Goal: Task Accomplishment & Management: Use online tool/utility

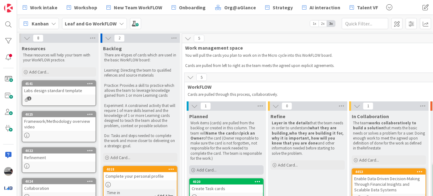
scroll to position [140, 0]
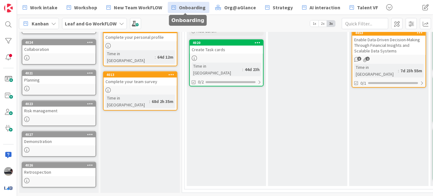
click at [196, 3] on link "Onboarding" at bounding box center [189, 7] width 42 height 11
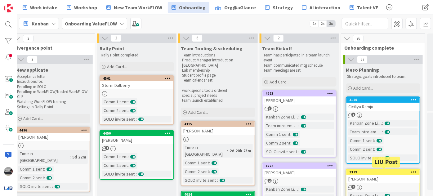
scroll to position [0, 186]
click at [294, 172] on div "[PERSON_NAME]" at bounding box center [299, 173] width 73 height 8
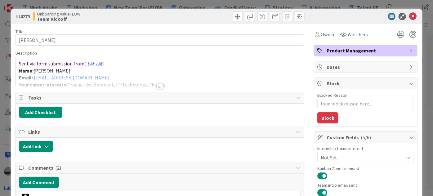
click at [90, 78] on div at bounding box center [160, 79] width 288 height 16
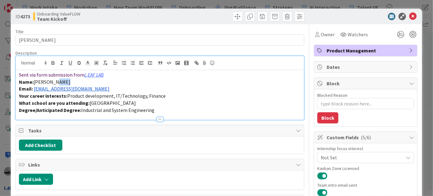
click at [90, 78] on p "Name: [PERSON_NAME]" at bounding box center [160, 81] width 282 height 7
click at [93, 89] on p "Email: [EMAIL_ADDRESS][DOMAIN_NAME]" at bounding box center [160, 88] width 282 height 7
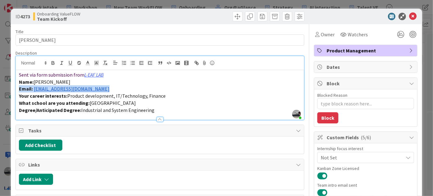
click at [93, 89] on p "Email: [EMAIL_ADDRESS][DOMAIN_NAME]" at bounding box center [160, 88] width 282 height 7
drag, startPoint x: 76, startPoint y: 89, endPoint x: 239, endPoint y: 71, distance: 164.1
click at [239, 71] on p "Sent via form submission from L-EAF LAB" at bounding box center [160, 74] width 282 height 7
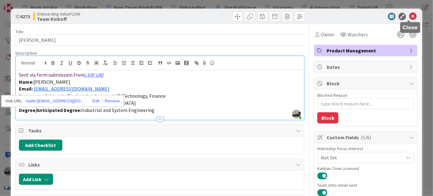
click at [410, 18] on icon at bounding box center [412, 16] width 7 height 7
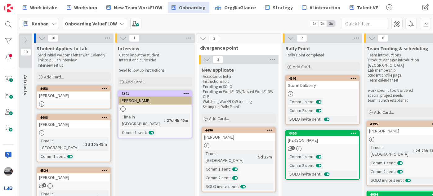
click at [148, 112] on link "4241 [PERSON_NAME] Time in Column : 27d 4h 40m Comm 1 sent :" at bounding box center [155, 114] width 74 height 48
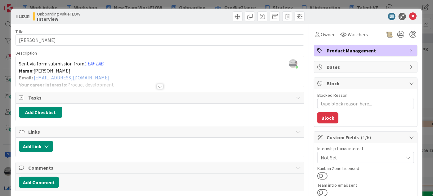
click at [412, 16] on icon at bounding box center [412, 16] width 7 height 7
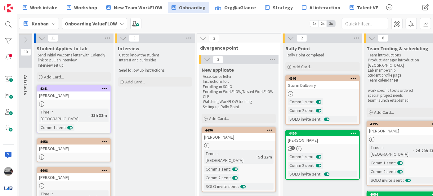
click at [87, 96] on div "[PERSON_NAME]" at bounding box center [73, 95] width 73 height 8
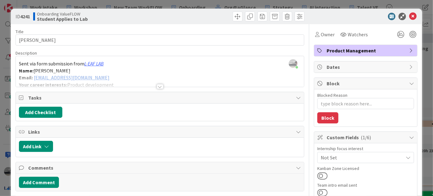
click at [157, 86] on div at bounding box center [160, 86] width 7 height 5
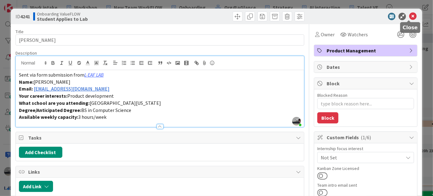
click at [409, 16] on icon at bounding box center [412, 16] width 7 height 7
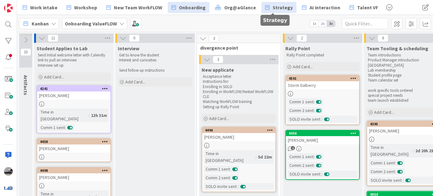
click at [284, 6] on span "Strategy" at bounding box center [283, 7] width 20 height 7
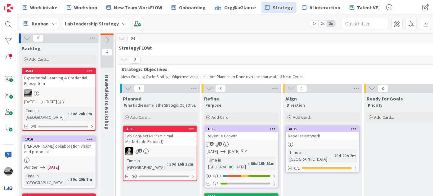
click at [130, 86] on icon at bounding box center [128, 88] width 7 height 7
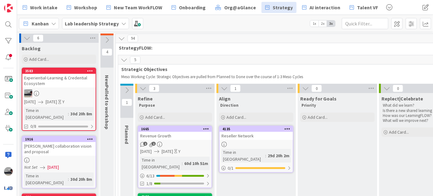
click at [143, 89] on icon at bounding box center [143, 88] width 7 height 7
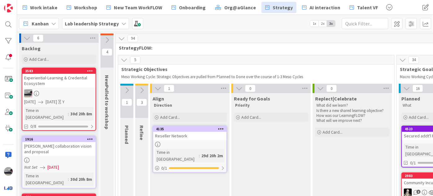
click at [123, 58] on icon at bounding box center [124, 59] width 7 height 7
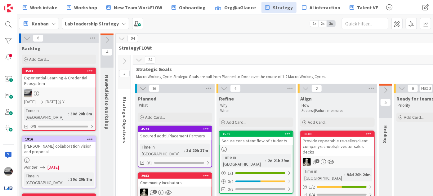
click at [138, 58] on icon at bounding box center [139, 59] width 7 height 7
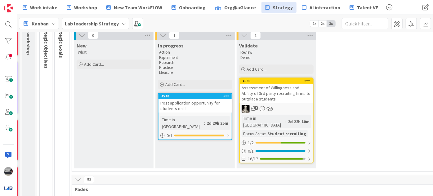
scroll to position [84, 78]
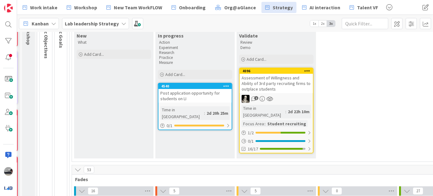
click at [313, 139] on link "4096 Assessment of Willingness and Ability of 3rd party recruiting firms to out…" at bounding box center [276, 111] width 74 height 86
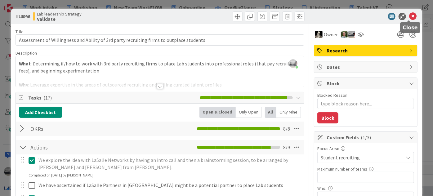
click at [410, 16] on icon at bounding box center [412, 16] width 7 height 7
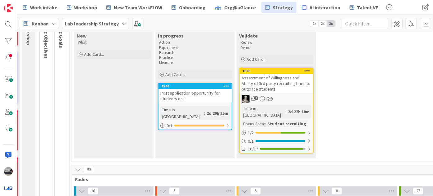
scroll to position [84, 78]
click at [227, 123] on div at bounding box center [228, 125] width 4 height 5
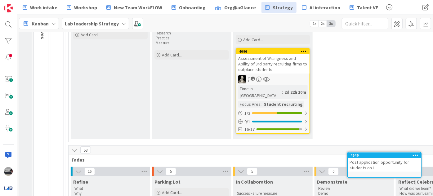
scroll to position [125, 99]
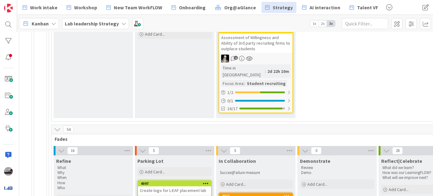
click at [397, 158] on span "Reflect|Celebrate" at bounding box center [401, 161] width 41 height 6
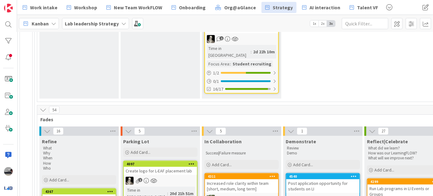
scroll to position [116, 113]
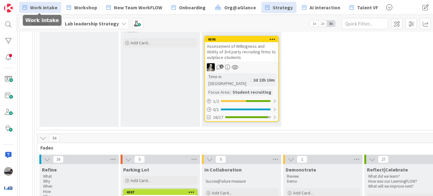
click at [46, 6] on span "Work intake" at bounding box center [43, 7] width 27 height 7
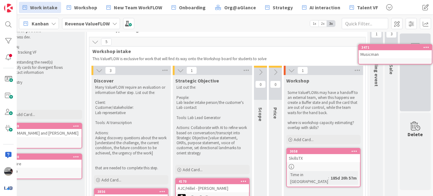
scroll to position [0, 47]
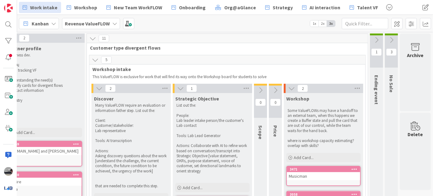
click at [388, 39] on icon at bounding box center [391, 40] width 7 height 7
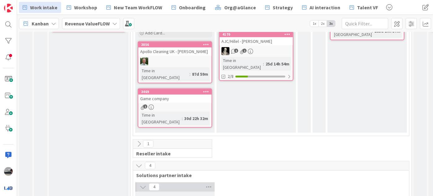
scroll to position [195, 0]
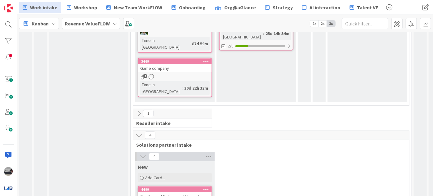
click at [140, 110] on icon at bounding box center [139, 113] width 7 height 7
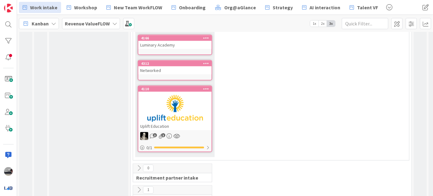
scroll to position [479, 0]
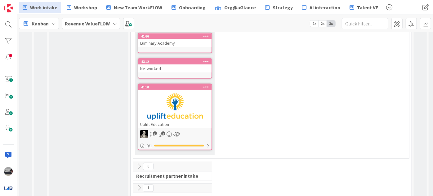
click at [143, 185] on span "1" at bounding box center [148, 188] width 11 height 7
click at [137, 185] on icon at bounding box center [139, 188] width 7 height 7
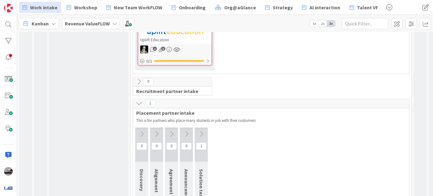
scroll to position [598, 0]
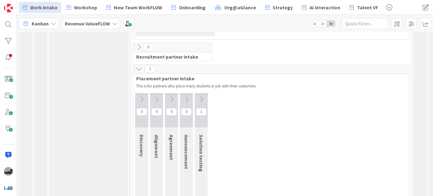
click at [202, 96] on icon at bounding box center [201, 99] width 7 height 7
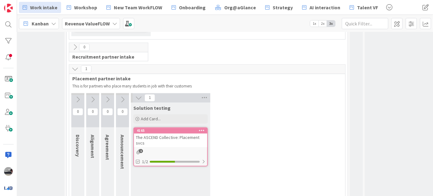
scroll to position [598, 114]
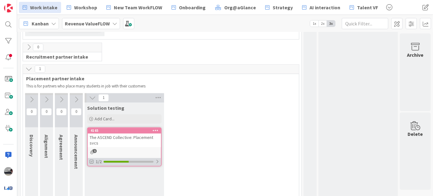
click at [155, 159] on div at bounding box center [157, 161] width 4 height 5
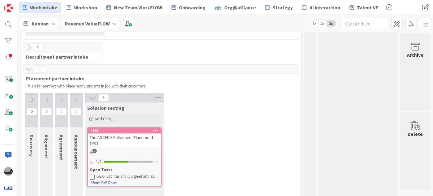
click at [141, 174] on div "L-EAF Lab has a fully signed and executed MOU" at bounding box center [127, 176] width 63 height 5
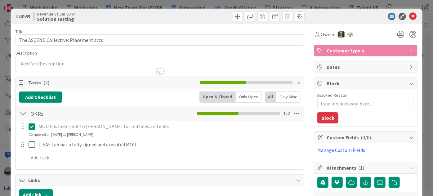
scroll to position [28, 0]
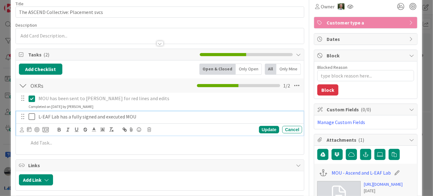
click at [30, 115] on icon at bounding box center [33, 116] width 9 height 7
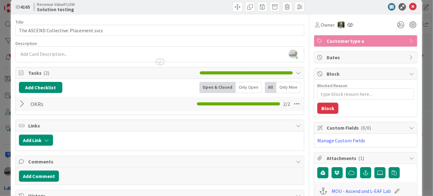
scroll to position [0, 0]
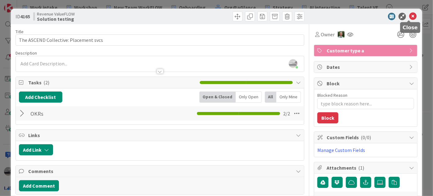
click at [409, 15] on icon at bounding box center [412, 16] width 7 height 7
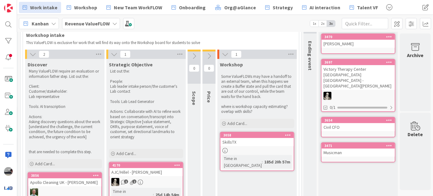
scroll to position [0, 114]
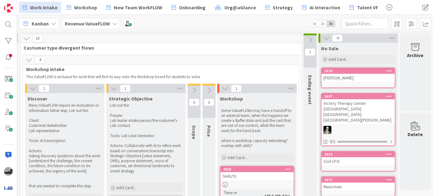
click at [307, 38] on icon at bounding box center [310, 40] width 7 height 7
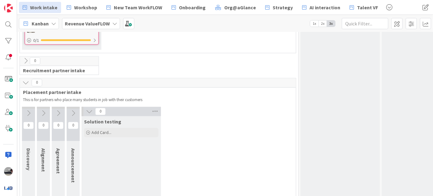
scroll to position [583, 115]
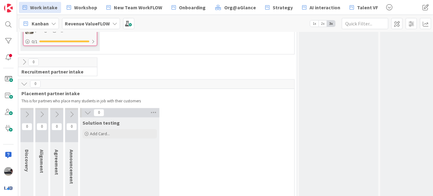
click at [87, 109] on icon at bounding box center [87, 112] width 7 height 7
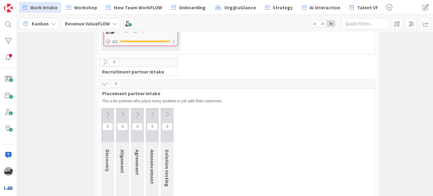
scroll to position [583, 33]
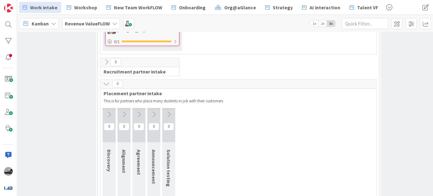
click at [107, 111] on icon at bounding box center [109, 114] width 7 height 7
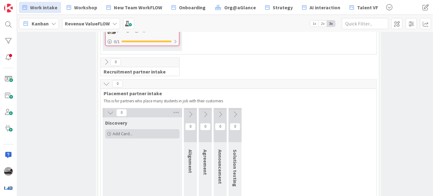
click at [147, 129] on div "Add Card..." at bounding box center [142, 133] width 74 height 9
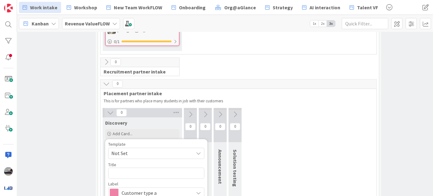
type textarea "x"
type textarea "W"
type textarea "x"
type textarea "Wh"
type textarea "x"
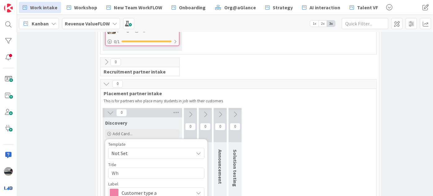
type textarea "Whe"
type textarea "x"
type textarea "Whee"
type textarea "x"
type textarea "Wheel"
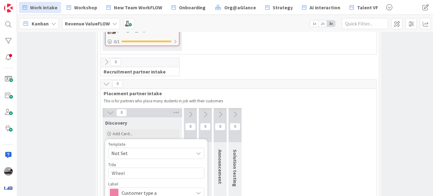
type textarea "x"
type textarea "[PERSON_NAME]"
type textarea "x"
type textarea "[PERSON_NAME]"
type textarea "x"
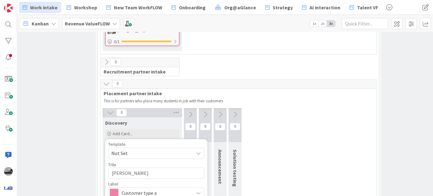
type textarea "[PERSON_NAME] s"
type textarea "x"
type textarea "[PERSON_NAME] st"
type textarea "x"
type textarea "[PERSON_NAME] sta"
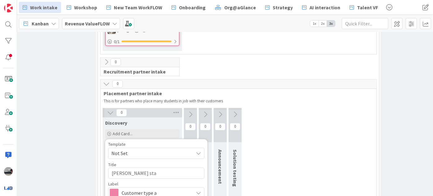
type textarea "x"
type textarea "[PERSON_NAME] staf"
type textarea "x"
type textarea "[PERSON_NAME] staff"
type textarea "x"
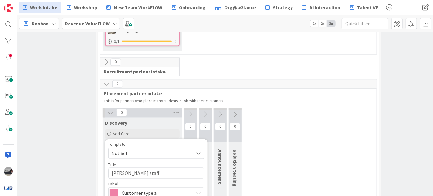
type textarea "[PERSON_NAME] staffi"
type textarea "x"
type textarea "[PERSON_NAME] [PERSON_NAME]"
type textarea "x"
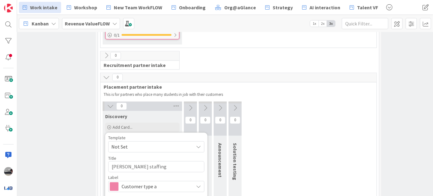
scroll to position [601, 33]
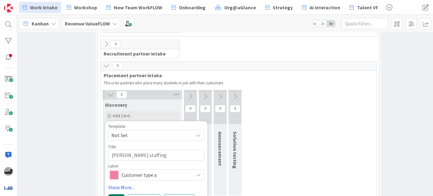
type textarea "[PERSON_NAME] staffing"
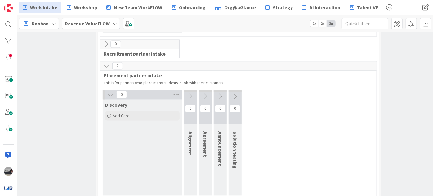
scroll to position [598, 33]
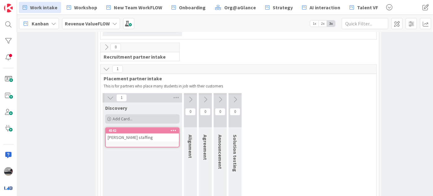
click at [152, 114] on div "Add Card..." at bounding box center [142, 118] width 74 height 9
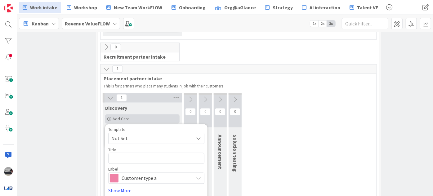
scroll to position [601, 33]
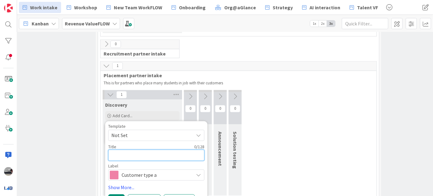
type textarea "x"
type textarea "L"
type textarea "x"
type textarea "Le"
type textarea "x"
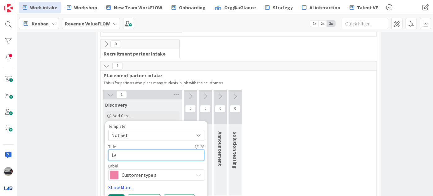
type textarea "LeS"
type textarea "x"
type textarea "[PERSON_NAME]"
type textarea "x"
type textarea "LeSal"
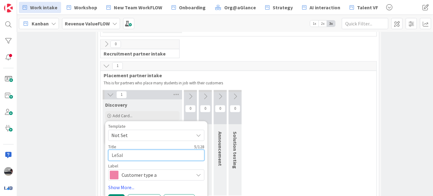
type textarea "x"
type textarea "LeSall"
type textarea "x"
type textarea "LeSalle"
type textarea "x"
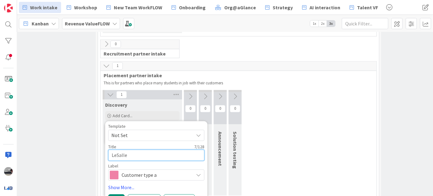
type textarea "LeSalle"
click at [116, 150] on textarea "LeSalle" at bounding box center [156, 155] width 96 height 11
type textarea "x"
type textarea "LaSalle"
click at [137, 150] on textarea "LaSalle" at bounding box center [156, 155] width 96 height 11
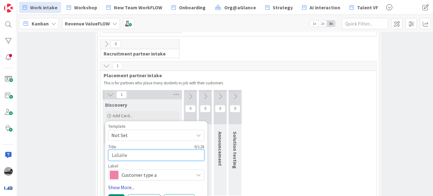
type textarea "x"
type textarea "LaSalle P"
type textarea "x"
type textarea "LaSalle Pa"
type textarea "x"
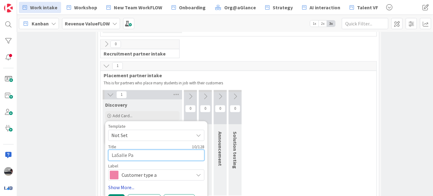
type textarea "LaSalle Par"
type textarea "x"
type textarea "LaSalle Part"
type textarea "x"
type textarea "LaSalle Partn"
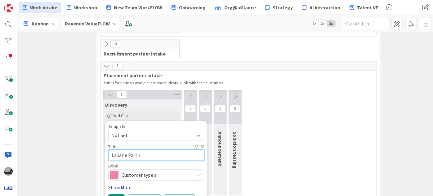
type textarea "x"
type textarea "LaSalle Partne"
type textarea "x"
type textarea "LaSalle Partner"
type textarea "x"
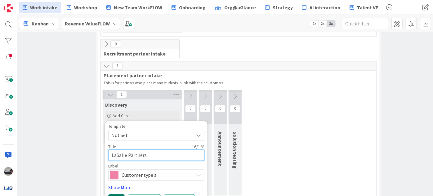
type textarea "LaSalle Partners"
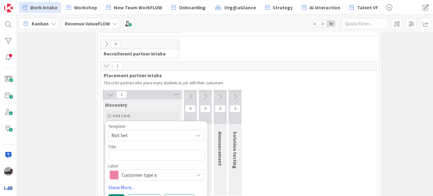
scroll to position [598, 33]
